Goal: Browse casually

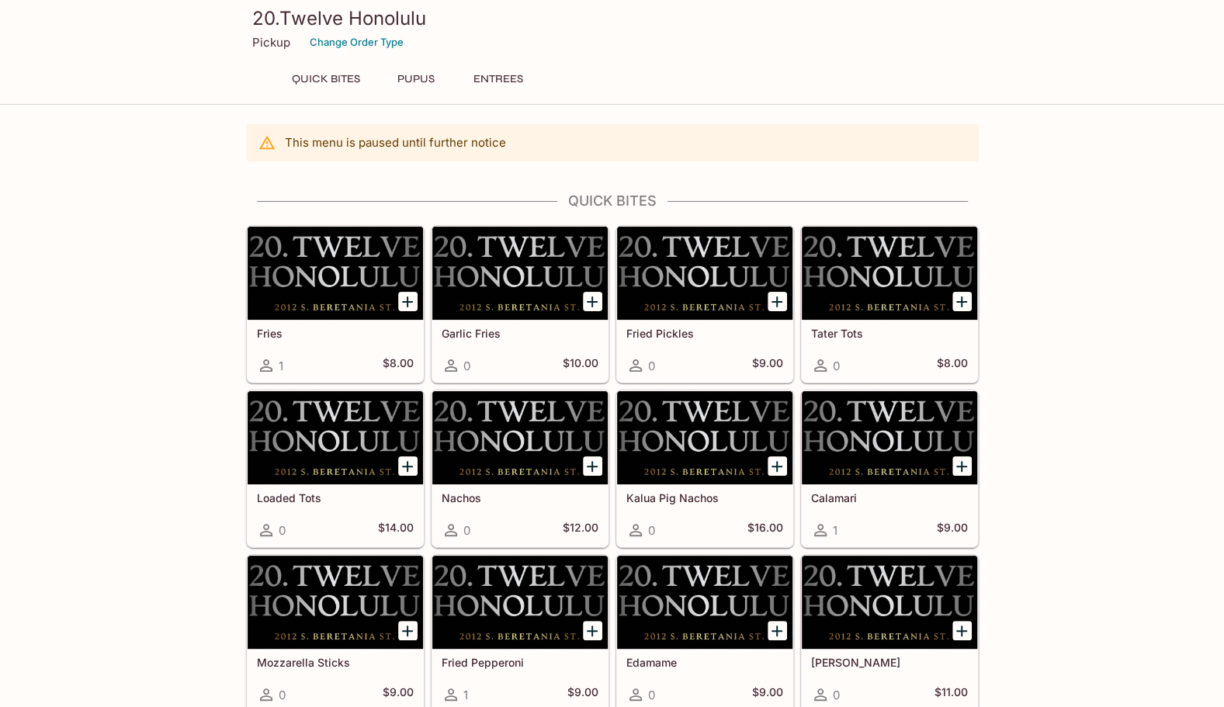
click at [329, 270] on div at bounding box center [335, 273] width 175 height 93
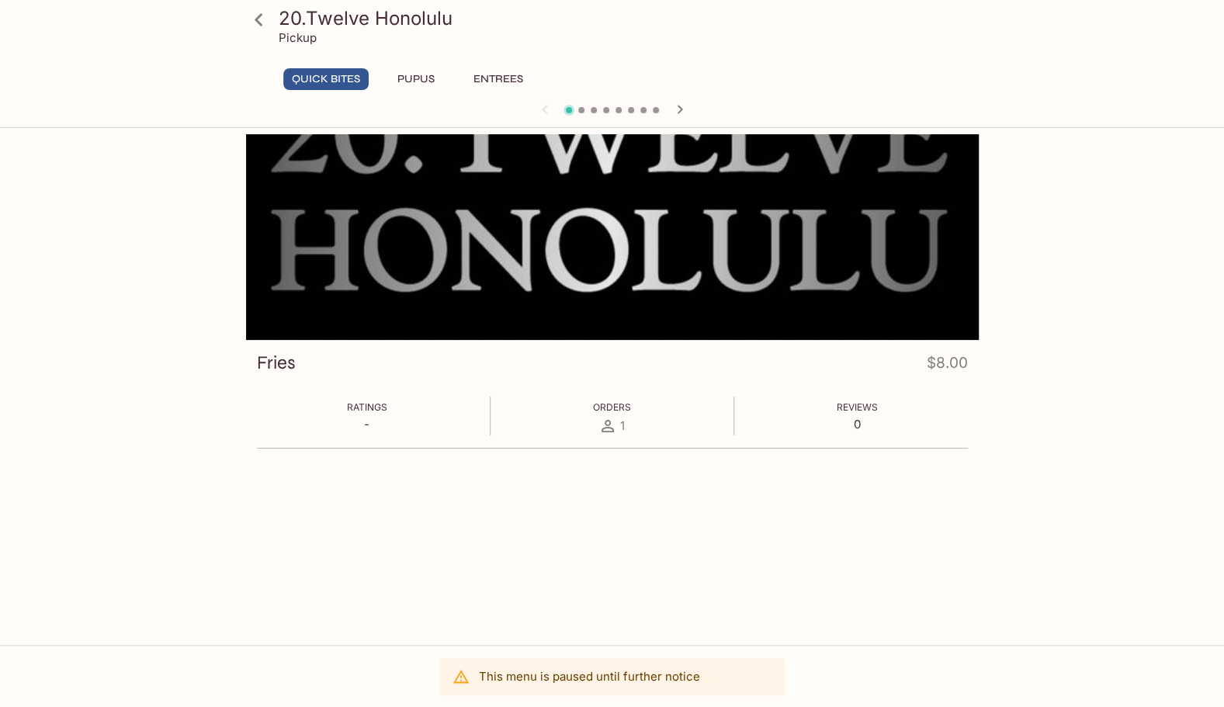
click at [545, 169] on div at bounding box center [612, 237] width 733 height 206
click at [584, 180] on div at bounding box center [612, 237] width 733 height 206
click at [789, 227] on div at bounding box center [612, 237] width 733 height 206
